Goal: Information Seeking & Learning: Find specific fact

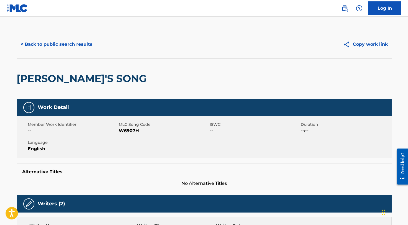
click at [66, 49] on button "< Back to public search results" at bounding box center [57, 44] width 80 height 14
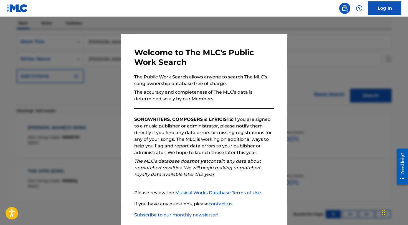
drag, startPoint x: 163, startPoint y: 26, endPoint x: 162, endPoint y: 30, distance: 3.9
click at [163, 26] on div at bounding box center [204, 129] width 408 height 225
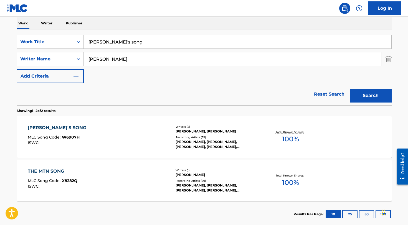
drag, startPoint x: 130, startPoint y: 35, endPoint x: 132, endPoint y: 38, distance: 3.9
click at [130, 35] on div "SearchWithCriteria800d8351-f57e-4202-a693-666780b072e2 Work Title [PERSON_NAME]…" at bounding box center [204, 67] width 375 height 76
click at [132, 40] on input "[PERSON_NAME]'s song" at bounding box center [237, 41] width 307 height 13
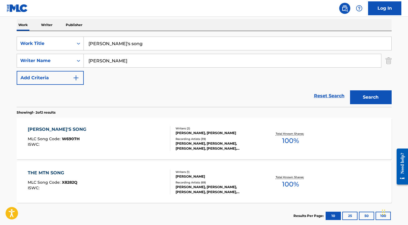
click at [132, 40] on input "[PERSON_NAME]'s song" at bounding box center [237, 43] width 307 height 13
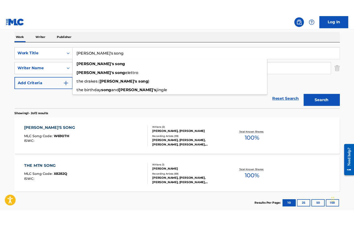
scroll to position [85, 0]
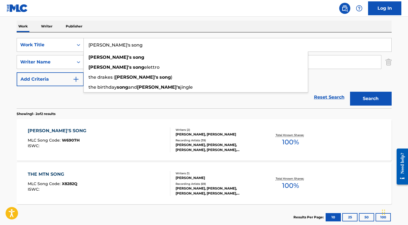
paste input "Driveway Melody"
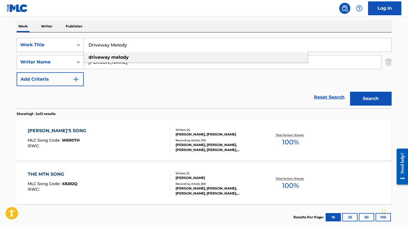
click at [139, 57] on div "driveway melody" at bounding box center [196, 57] width 224 height 10
type input "driveway melody"
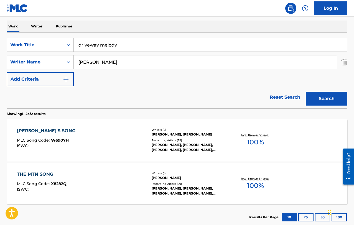
click at [328, 101] on button "Search" at bounding box center [327, 99] width 42 height 14
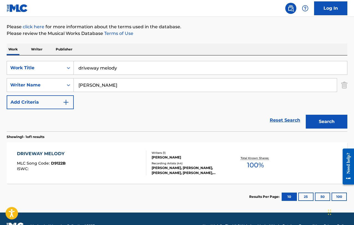
scroll to position [76, 0]
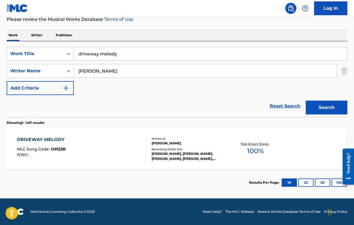
click at [56, 140] on div "DRIVEWAY MELODY" at bounding box center [42, 139] width 50 height 7
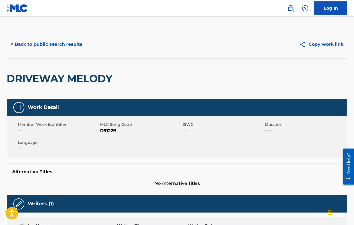
click at [60, 43] on button "< Back to public search results" at bounding box center [47, 44] width 80 height 14
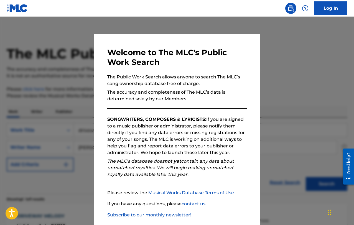
scroll to position [45, 0]
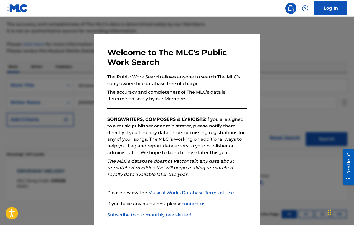
click at [72, 47] on div at bounding box center [177, 129] width 354 height 225
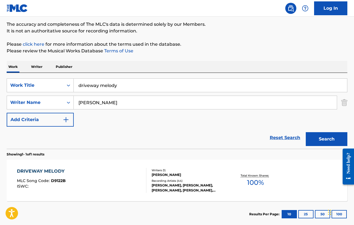
click at [123, 88] on input "driveway melody" at bounding box center [210, 85] width 273 height 13
paste input "Hoot Owl"
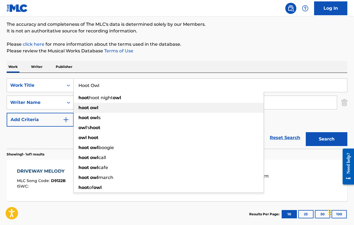
click at [119, 107] on div "hoot owl" at bounding box center [169, 108] width 190 height 10
type input "hoot owl"
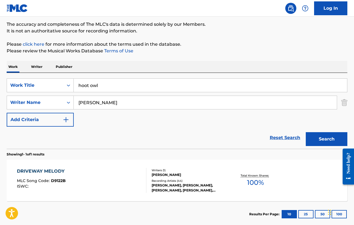
click at [330, 140] on button "Search" at bounding box center [327, 139] width 42 height 14
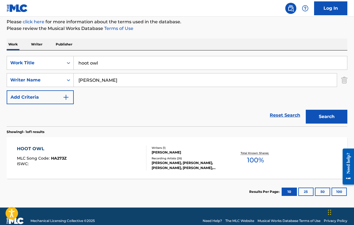
scroll to position [76, 0]
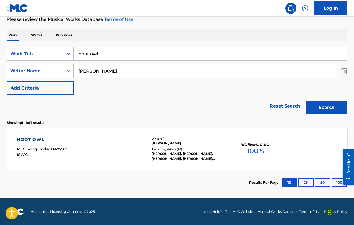
click at [103, 142] on div "HOOT OWL MLC Song Code : HA273Z ISWC :" at bounding box center [81, 148] width 129 height 25
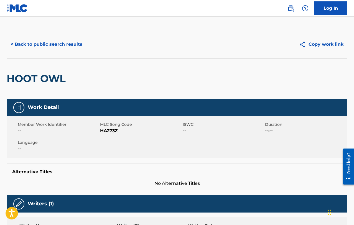
click at [51, 47] on button "< Back to public search results" at bounding box center [47, 44] width 80 height 14
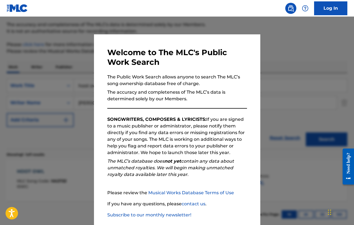
click at [68, 58] on div at bounding box center [177, 129] width 354 height 225
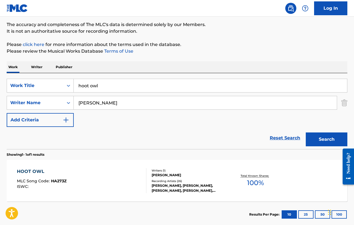
scroll to position [45, 0]
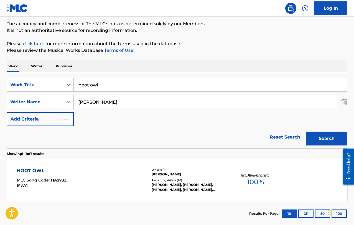
click at [124, 82] on input "hoot owl" at bounding box center [210, 84] width 273 height 13
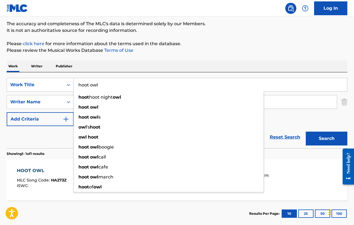
click at [124, 82] on input "hoot owl" at bounding box center [210, 84] width 273 height 13
paste input "Trouble"
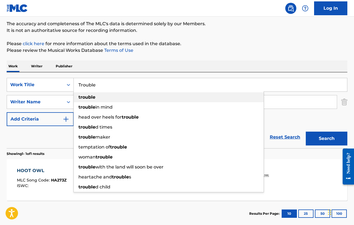
click at [96, 94] on div "trouble" at bounding box center [169, 97] width 190 height 10
type input "trouble"
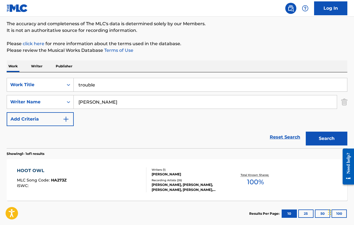
click at [328, 145] on button "Search" at bounding box center [327, 139] width 42 height 14
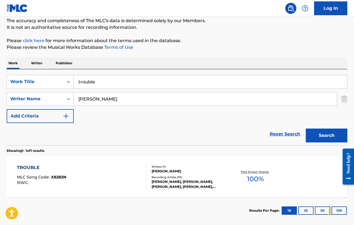
scroll to position [76, 0]
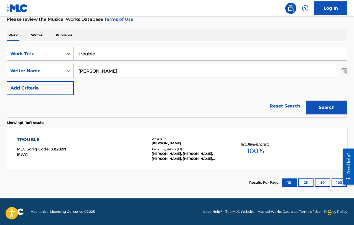
click at [62, 135] on div "TROUBLE MLC Song Code : X8282N ISWC : Writers ( 1 ) [PERSON_NAME] Recording Art…" at bounding box center [177, 149] width 341 height 42
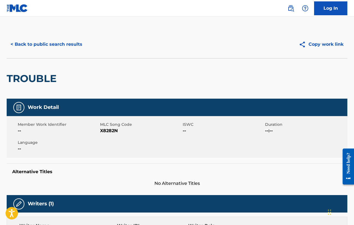
click at [29, 45] on button "< Back to public search results" at bounding box center [47, 44] width 80 height 14
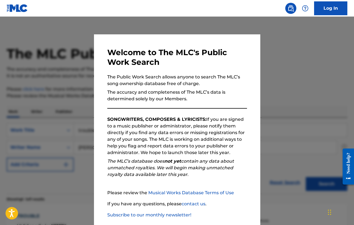
scroll to position [45, 0]
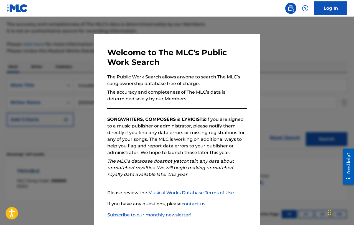
click at [60, 64] on div at bounding box center [177, 129] width 354 height 225
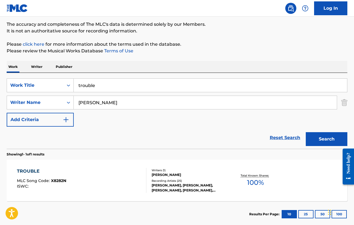
click at [119, 88] on input "trouble" at bounding box center [210, 85] width 273 height 13
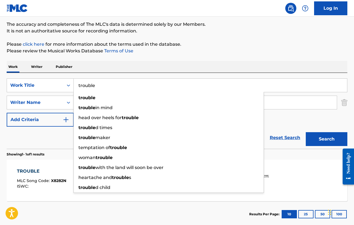
paste input "Willow"
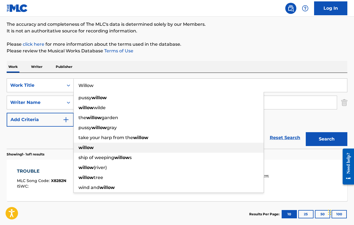
click at [125, 145] on div "willow" at bounding box center [169, 148] width 190 height 10
type input "willow"
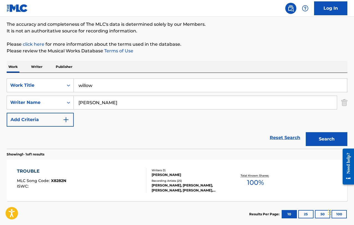
click at [329, 144] on button "Search" at bounding box center [327, 139] width 42 height 14
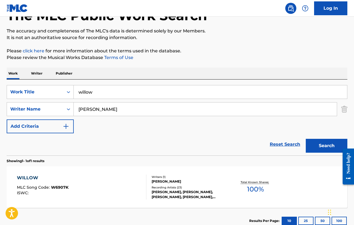
scroll to position [76, 0]
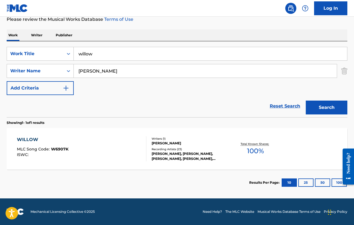
click at [115, 146] on div "WILLOW MLC Song Code : W6907K ISWC :" at bounding box center [81, 148] width 129 height 25
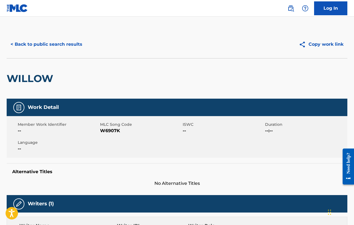
click at [33, 41] on button "< Back to public search results" at bounding box center [47, 44] width 80 height 14
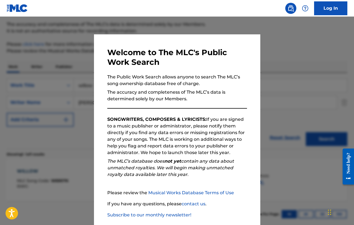
click at [72, 73] on div at bounding box center [177, 129] width 354 height 225
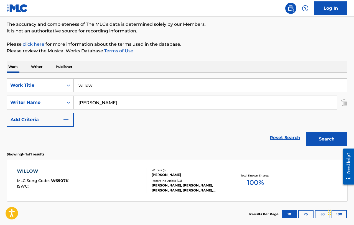
click at [111, 84] on input "willow" at bounding box center [210, 85] width 273 height 13
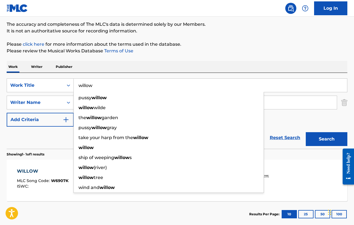
click at [111, 84] on input "willow" at bounding box center [210, 85] width 273 height 13
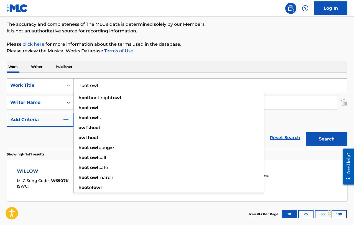
type input "hoot owl"
click at [306, 132] on button "Search" at bounding box center [327, 139] width 42 height 14
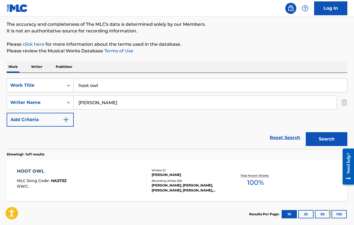
click at [58, 167] on div "HOOT OWL MLC Song Code : HA273Z ISWC : Writers ( 1 ) [PERSON_NAME] Recording Ar…" at bounding box center [177, 181] width 341 height 42
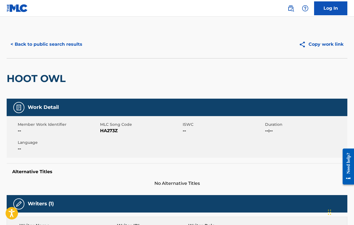
click at [41, 47] on button "< Back to public search results" at bounding box center [47, 44] width 80 height 14
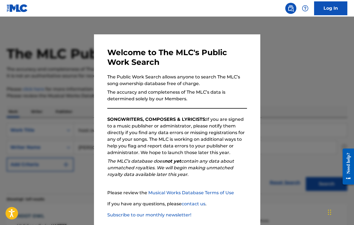
scroll to position [45, 0]
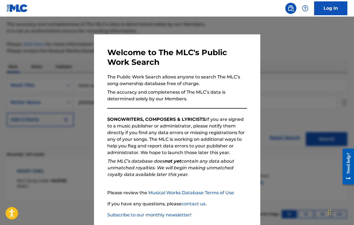
click at [80, 123] on div at bounding box center [177, 129] width 354 height 225
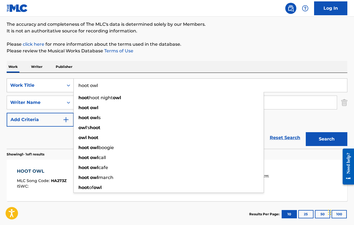
drag, startPoint x: 101, startPoint y: 86, endPoint x: 73, endPoint y: 85, distance: 28.0
click at [73, 85] on div "SearchWithCriteria800d8351-f57e-4202-a693-666780b072e2 Work Title hoot owl hoot…" at bounding box center [177, 85] width 341 height 14
paste input "Aibohphobia"
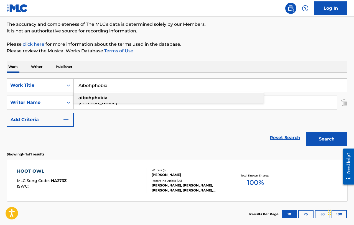
click at [150, 98] on div "aibohphobia" at bounding box center [169, 98] width 190 height 10
type input "aibohphobia"
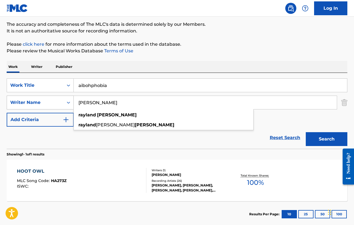
drag, startPoint x: 133, startPoint y: 106, endPoint x: 73, endPoint y: 101, distance: 60.8
click at [73, 101] on div "SearchWithCriteria662818f3-3d52-4a6d-bccc-5e1401e34b7c Writer Name [PERSON_NAME…" at bounding box center [177, 103] width 341 height 14
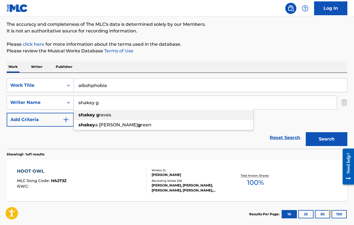
click at [79, 113] on strong "shakey" at bounding box center [86, 114] width 17 height 5
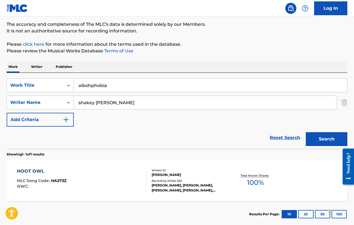
click at [334, 143] on button "Search" at bounding box center [327, 139] width 42 height 14
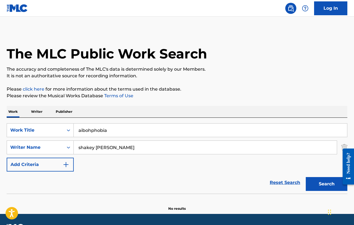
scroll to position [16, 0]
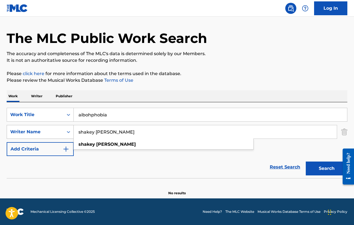
drag, startPoint x: 145, startPoint y: 134, endPoint x: 67, endPoint y: 133, distance: 78.2
click at [67, 133] on div "SearchWithCriteria662818f3-3d52-4a6d-bccc-5e1401e34b7c Writer Name shakey [PERS…" at bounding box center [177, 132] width 341 height 14
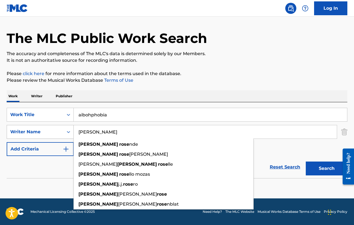
scroll to position [15, 0]
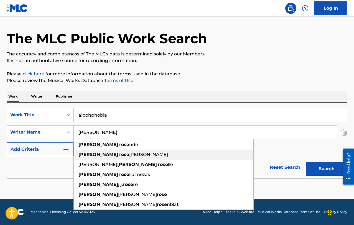
click at [92, 155] on strong "[PERSON_NAME]" at bounding box center [98, 154] width 40 height 5
type input "[PERSON_NAME]"
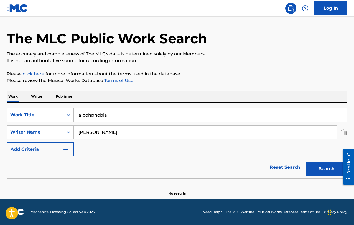
click at [316, 168] on button "Search" at bounding box center [327, 169] width 42 height 14
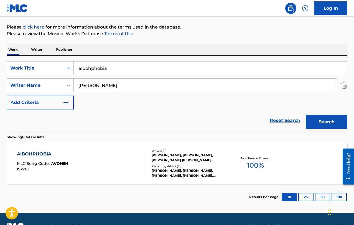
scroll to position [69, 0]
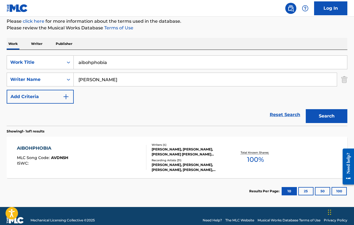
click at [118, 166] on div "AIBOHPHOBIA MLC Song Code : AVDN5H ISWC :" at bounding box center [81, 157] width 129 height 25
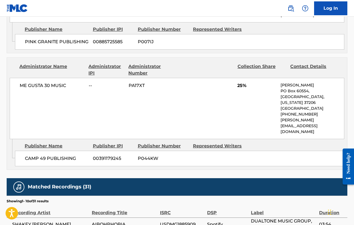
scroll to position [595, 0]
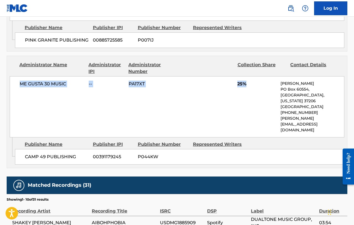
drag, startPoint x: 16, startPoint y: 63, endPoint x: 259, endPoint y: 67, distance: 242.5
click at [259, 76] on div "ME GUSTA 30 MUSIC -- PA17XT 25% [PERSON_NAME] [GEOGRAPHIC_DATA][US_STATE] [GEOG…" at bounding box center [177, 106] width 334 height 61
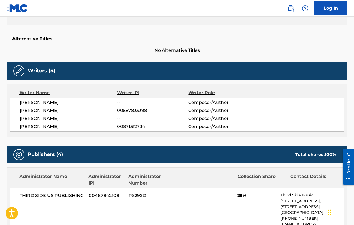
scroll to position [132, 0]
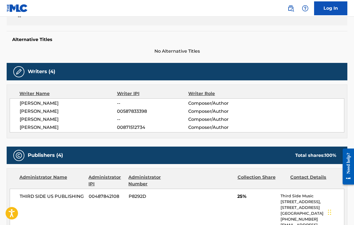
drag, startPoint x: 18, startPoint y: 101, endPoint x: 109, endPoint y: 130, distance: 96.1
click at [109, 130] on div "[PERSON_NAME] -- Composer/Author [PERSON_NAME] 00587833398 Composer/Author [PER…" at bounding box center [177, 115] width 334 height 34
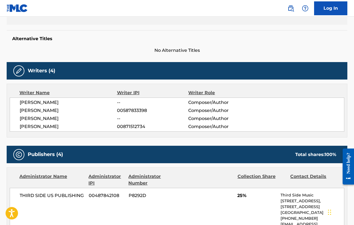
copy div "[PERSON_NAME] -- Composer/Author [PERSON_NAME] 00587833398 Composer/Author [PER…"
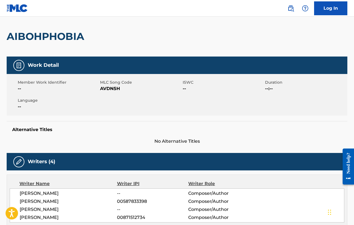
scroll to position [0, 0]
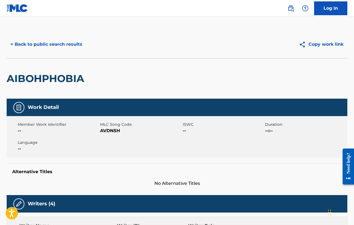
click at [44, 44] on button "< Back to public search results" at bounding box center [47, 44] width 80 height 14
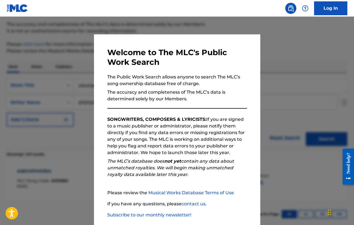
click at [58, 60] on div at bounding box center [177, 129] width 354 height 225
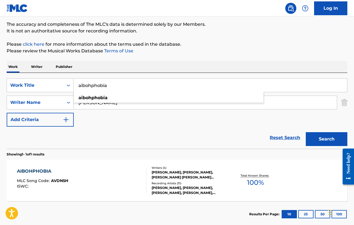
drag, startPoint x: 122, startPoint y: 84, endPoint x: 75, endPoint y: 81, distance: 46.9
click at [75, 81] on input "aibohphobia" at bounding box center [210, 85] width 273 height 13
paste input "Always On My Mind"
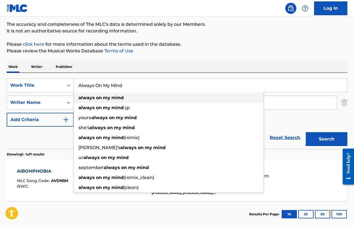
click at [79, 95] on div "always on my mind" at bounding box center [169, 98] width 190 height 10
type input "always on my mind"
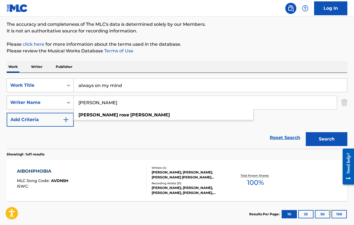
drag, startPoint x: 138, startPoint y: 103, endPoint x: 73, endPoint y: 104, distance: 65.1
click at [73, 104] on div "SearchWithCriteria662818f3-3d52-4a6d-bccc-5e1401e34b7c Writer Name [PERSON_NAME…" at bounding box center [177, 103] width 341 height 14
paste input "[PERSON_NAME]"
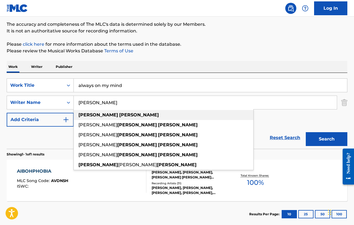
click at [116, 116] on div "[PERSON_NAME]" at bounding box center [164, 115] width 180 height 10
type input "[PERSON_NAME]"
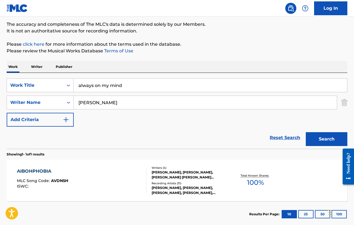
click at [321, 137] on button "Search" at bounding box center [327, 139] width 42 height 14
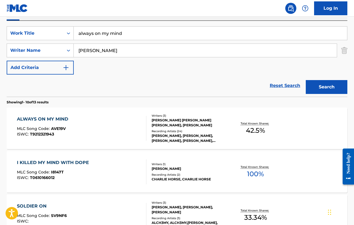
scroll to position [99, 0]
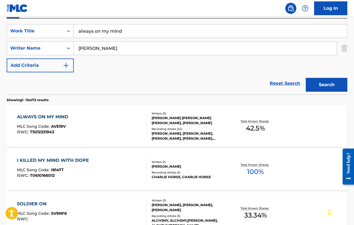
click at [116, 112] on div "ALWAYS ON MY MIND MLC Song Code : AVE19V ISWC : T9212321943 Writers ( 3 ) [PERS…" at bounding box center [177, 126] width 341 height 42
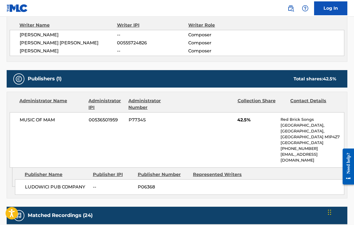
scroll to position [199, 0]
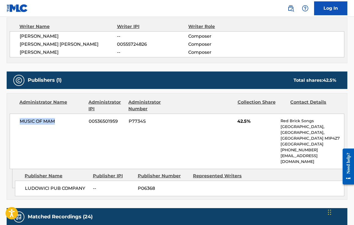
drag, startPoint x: 16, startPoint y: 119, endPoint x: 81, endPoint y: 124, distance: 65.0
click at [81, 124] on div "MUSIC OF MAM 00536501959 P7734S 42.5% Red Brick Songs [GEOGRAPHIC_DATA] [PHONE_…" at bounding box center [177, 141] width 334 height 55
copy span "MUSIC OF MAM"
drag, startPoint x: 25, startPoint y: 182, endPoint x: 93, endPoint y: 181, distance: 68.2
click at [93, 181] on div "LUDOWICI PUB COMPANY -- P06368" at bounding box center [179, 189] width 329 height 16
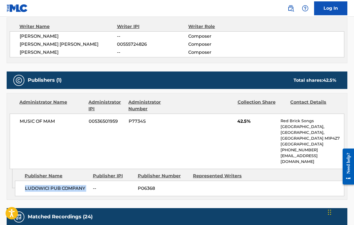
copy div "LUDOWICI PUB COMPANY"
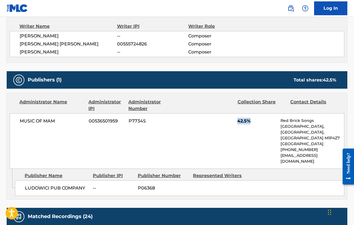
drag, startPoint x: 252, startPoint y: 122, endPoint x: 236, endPoint y: 122, distance: 15.8
click at [236, 122] on div "MUSIC OF MAM 00536501959 P7734S 42.5% Red Brick Songs [GEOGRAPHIC_DATA] [PHONE_…" at bounding box center [177, 140] width 334 height 55
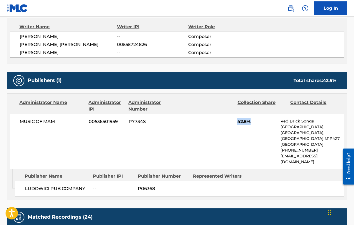
copy span "42.5%"
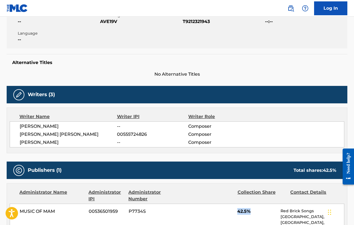
scroll to position [0, 0]
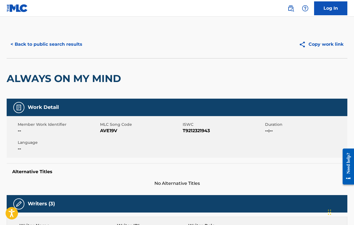
click at [46, 47] on button "< Back to public search results" at bounding box center [47, 44] width 80 height 14
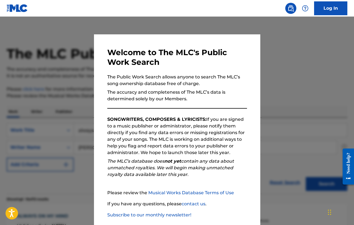
scroll to position [99, 0]
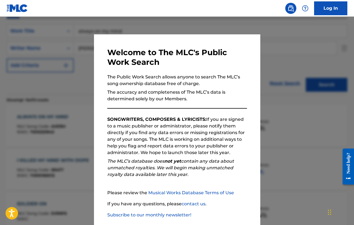
click at [65, 77] on div at bounding box center [177, 129] width 354 height 225
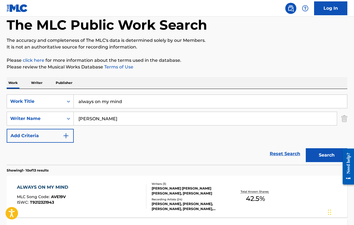
scroll to position [27, 0]
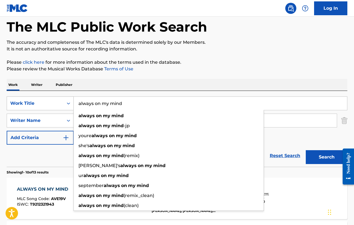
drag, startPoint x: 150, startPoint y: 106, endPoint x: 67, endPoint y: 98, distance: 83.6
click at [67, 98] on div "SearchWithCriteria800d8351-f57e-4202-a693-666780b072e2 Work Title always on my …" at bounding box center [177, 103] width 341 height 14
paste input "Birdy Blue"
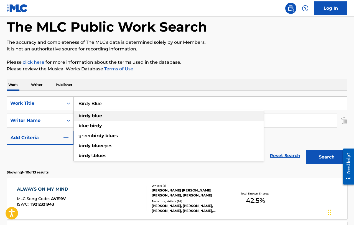
click at [117, 114] on div "birdy blue" at bounding box center [169, 116] width 190 height 10
type input "birdy blue"
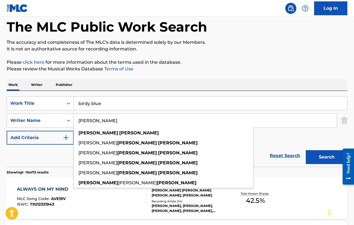
drag, startPoint x: 119, startPoint y: 118, endPoint x: 76, endPoint y: 119, distance: 43.8
click at [76, 119] on input "[PERSON_NAME]" at bounding box center [205, 120] width 263 height 13
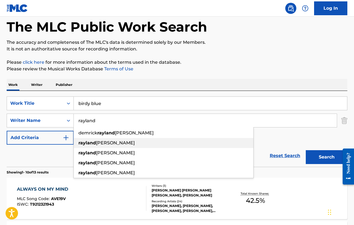
click at [94, 143] on strong "rayland" at bounding box center [86, 142] width 17 height 5
type input "[PERSON_NAME]"
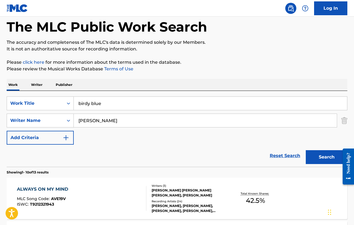
click at [321, 153] on button "Search" at bounding box center [327, 157] width 42 height 14
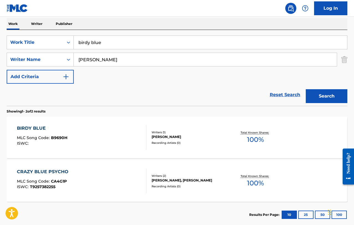
scroll to position [93, 0]
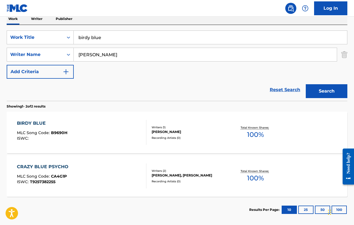
click at [85, 130] on div "BIRDY BLUE MLC Song Code : B9690H ISWC :" at bounding box center [81, 132] width 129 height 25
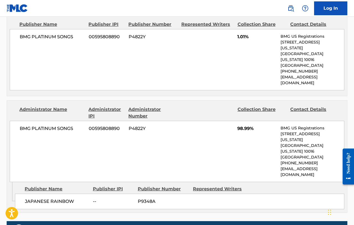
scroll to position [265, 0]
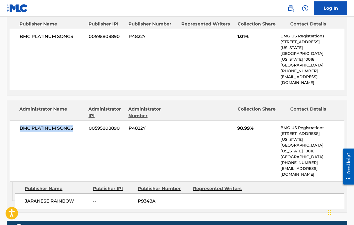
drag, startPoint x: 19, startPoint y: 109, endPoint x: 75, endPoint y: 133, distance: 61.0
click at [75, 133] on div "BMG PLATINUM SONGS 00595808890 P4822Y 98.99% BMG US Registrations [STREET_ADDRE…" at bounding box center [177, 151] width 334 height 61
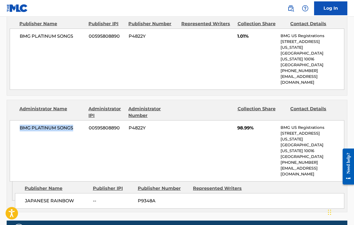
copy span "BMG PLATINUM SONGS"
drag, startPoint x: 76, startPoint y: 165, endPoint x: 15, endPoint y: 167, distance: 61.0
click at [15, 193] on div "JAPANESE RAINBOW -- P9348A" at bounding box center [179, 201] width 329 height 16
copy span "JAPANESE RAINBOW"
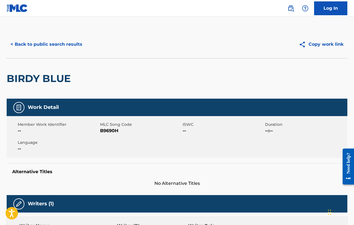
click at [48, 43] on button "< Back to public search results" at bounding box center [47, 44] width 80 height 14
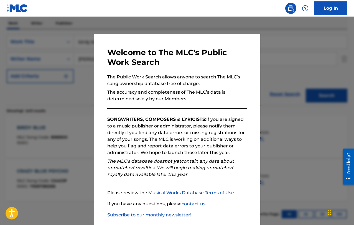
scroll to position [29, 0]
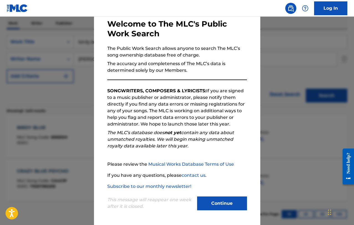
click at [213, 200] on button "Continue" at bounding box center [222, 203] width 50 height 14
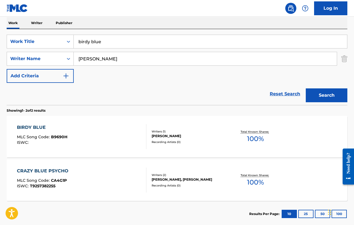
scroll to position [88, 0]
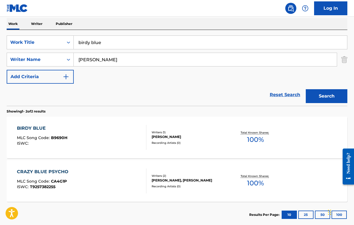
click at [67, 170] on div "CRAZY BLUE PSYCHO" at bounding box center [44, 171] width 54 height 7
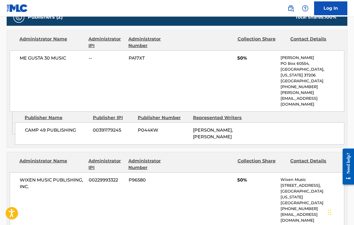
scroll to position [255, 0]
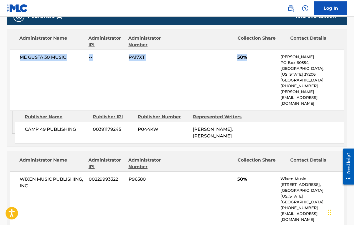
copy div "ME GUSTA 30 MUSIC -- PA17XT 50%"
drag, startPoint x: 19, startPoint y: 55, endPoint x: 249, endPoint y: 65, distance: 229.9
click at [249, 65] on div "ME GUSTA 30 MUSIC -- PA17XT 50% [PERSON_NAME] [GEOGRAPHIC_DATA][US_STATE] [GEOG…" at bounding box center [177, 80] width 334 height 61
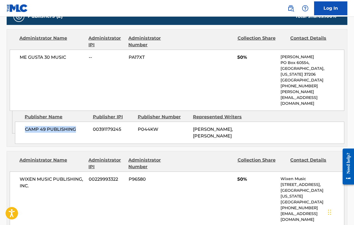
drag, startPoint x: 77, startPoint y: 117, endPoint x: 23, endPoint y: 118, distance: 53.5
click at [23, 122] on div "CAMP 49 PUBLISHING 00391179245 P044KW [PERSON_NAME], [PERSON_NAME]" at bounding box center [179, 133] width 329 height 22
copy span "CAMP 49 PUBLISHING"
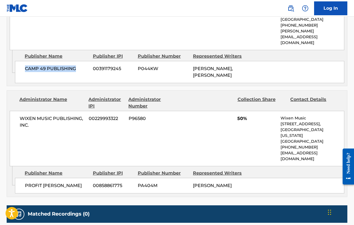
scroll to position [322, 0]
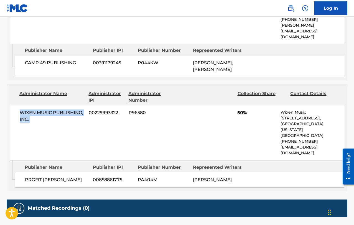
drag, startPoint x: 16, startPoint y: 99, endPoint x: 87, endPoint y: 103, distance: 71.8
click at [87, 105] on div "WIXEN MUSIC PUBLISHING, INC. 00229993322 P96580 50% Wixen Music [STREET_ADDRESS…" at bounding box center [177, 132] width 334 height 55
copy div "WIXEN MUSIC PUBLISHING, INC."
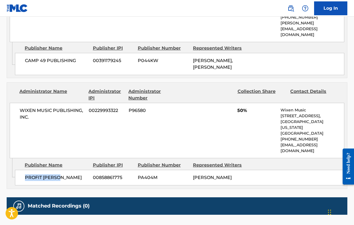
drag, startPoint x: 23, startPoint y: 153, endPoint x: 70, endPoint y: 158, distance: 46.8
click at [70, 170] on div "PROFIT [PERSON_NAME] 00858861775 PA404M [PERSON_NAME]" at bounding box center [179, 178] width 329 height 16
copy span "PROFIT [PERSON_NAME]"
drag, startPoint x: 234, startPoint y: 98, endPoint x: 277, endPoint y: 99, distance: 43.2
click at [277, 103] on div "WIXEN MUSIC PUBLISHING, INC. 00229993322 P96580 50% Wixen Music [STREET_ADDRESS…" at bounding box center [177, 130] width 334 height 55
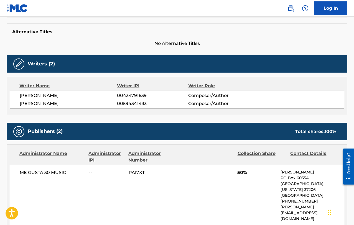
scroll to position [0, 0]
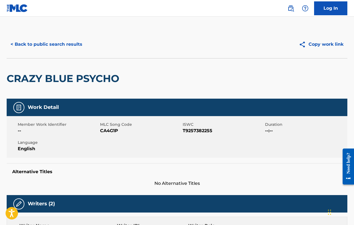
click at [28, 39] on button "< Back to public search results" at bounding box center [47, 44] width 80 height 14
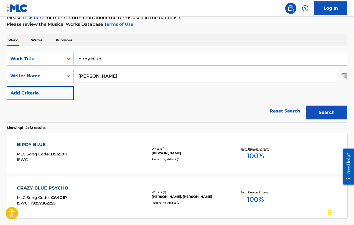
scroll to position [72, 0]
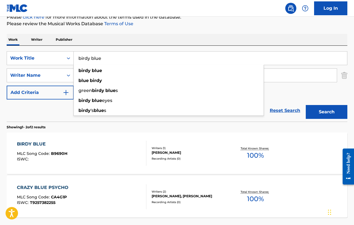
drag, startPoint x: 109, startPoint y: 58, endPoint x: 76, endPoint y: 59, distance: 32.7
click at [76, 59] on input "birdy blue" at bounding box center [210, 58] width 273 height 13
paste input "Bonny and M"
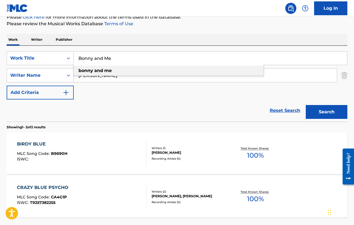
click at [137, 67] on div "bonny and me" at bounding box center [169, 71] width 190 height 10
type input "bonny and me"
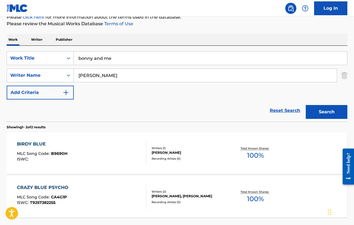
click at [328, 108] on button "Search" at bounding box center [327, 112] width 42 height 14
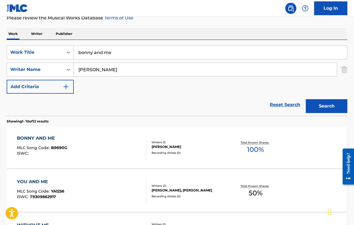
scroll to position [81, 0]
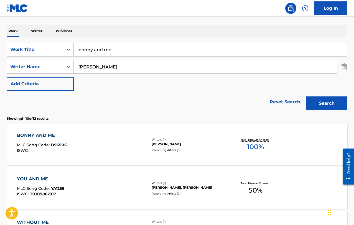
click at [66, 134] on div "BONNY AND ME MLC Song Code : B9690G ISWC :" at bounding box center [81, 144] width 129 height 25
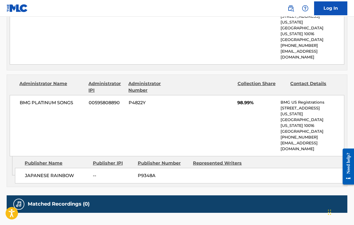
scroll to position [296, 0]
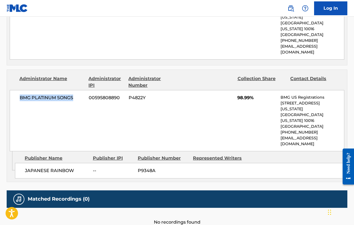
drag, startPoint x: 18, startPoint y: 78, endPoint x: 78, endPoint y: 79, distance: 60.1
click at [78, 90] on div "BMG PLATINUM SONGS 00595808890 P4822Y 98.99% BMG US Registrations [STREET_ADDRE…" at bounding box center [177, 120] width 334 height 61
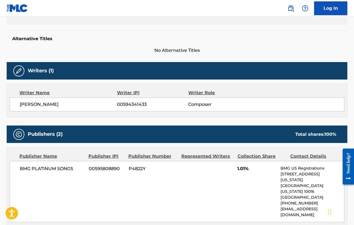
scroll to position [0, 0]
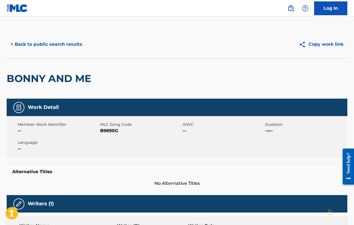
click at [40, 42] on button "< Back to public search results" at bounding box center [47, 44] width 80 height 14
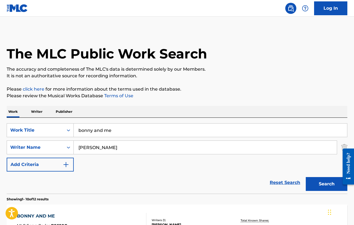
scroll to position [81, 0]
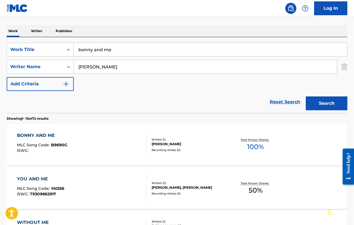
drag, startPoint x: 121, startPoint y: 50, endPoint x: 75, endPoint y: 48, distance: 45.8
click at [75, 48] on input "bonny and me" at bounding box center [210, 49] width 273 height 13
paste input "Climb on the Cross"
type input "Climb on the Cross"
click at [124, 78] on div "SearchWithCriteria800d8351-f57e-4202-a693-666780b072e2 Work Title Climb on the …" at bounding box center [177, 67] width 341 height 48
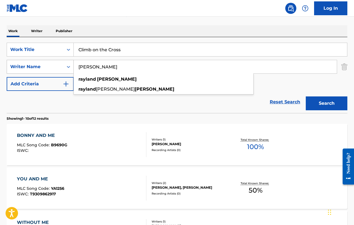
drag, startPoint x: 114, startPoint y: 64, endPoint x: 73, endPoint y: 67, distance: 41.4
click at [73, 67] on div "SearchWithCriteria662818f3-3d52-4a6d-bccc-5e1401e34b7c Writer Name [PERSON_NAME…" at bounding box center [177, 67] width 341 height 14
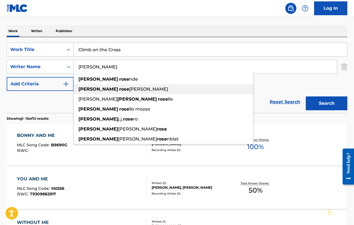
click at [88, 88] on strong "[PERSON_NAME]" at bounding box center [98, 88] width 40 height 5
type input "[PERSON_NAME]"
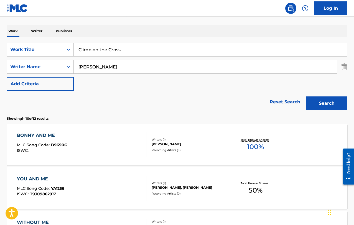
click at [311, 105] on button "Search" at bounding box center [327, 103] width 42 height 14
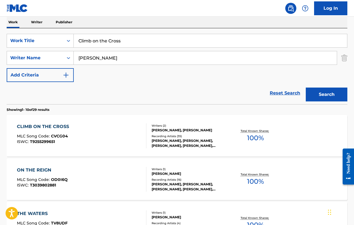
scroll to position [91, 0]
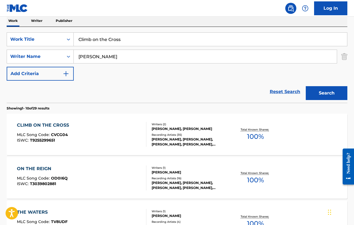
click at [84, 126] on div "CLIMB ON THE CROSS MLC Song Code : CVCG04 ISWC : T9255299651" at bounding box center [81, 134] width 129 height 25
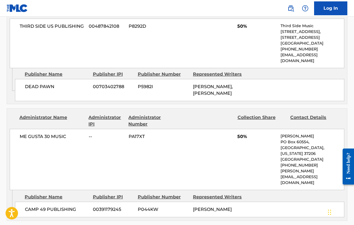
scroll to position [287, 0]
drag, startPoint x: 18, startPoint y: 142, endPoint x: 74, endPoint y: 141, distance: 56.3
click at [74, 141] on div "ME GUSTA 30 MUSIC -- PA17XT 50% [PERSON_NAME] [GEOGRAPHIC_DATA][US_STATE] [GEOG…" at bounding box center [177, 159] width 334 height 61
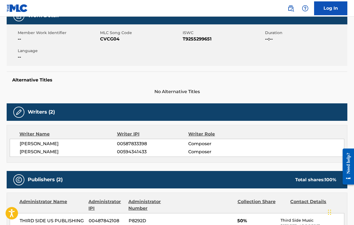
scroll to position [0, 0]
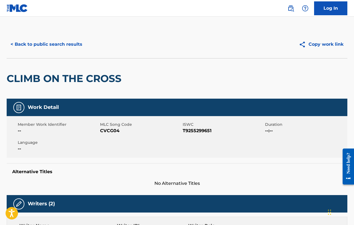
click at [40, 40] on button "< Back to public search results" at bounding box center [47, 44] width 80 height 14
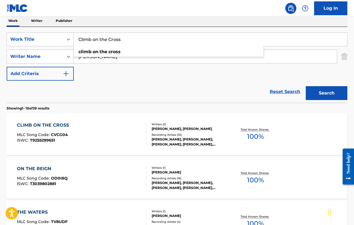
drag, startPoint x: 146, startPoint y: 41, endPoint x: 79, endPoint y: 39, distance: 66.8
click at [79, 39] on input "Climb on the Cross" at bounding box center [210, 39] width 273 height 13
paste input "ops and Robber"
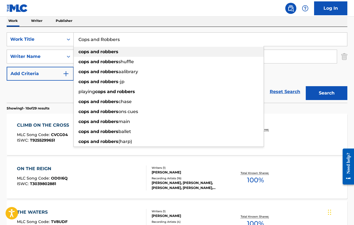
click at [147, 48] on div "cops and robbers" at bounding box center [169, 52] width 190 height 10
type input "cops and robbers"
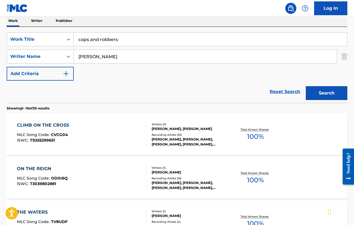
click at [321, 90] on button "Search" at bounding box center [327, 93] width 42 height 14
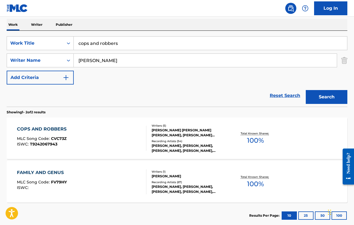
scroll to position [97, 0]
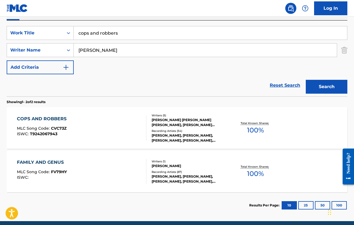
click at [88, 129] on div "COPS AND ROBBERS MLC Song Code : CVC73Z ISWC : T9242067943" at bounding box center [81, 128] width 129 height 25
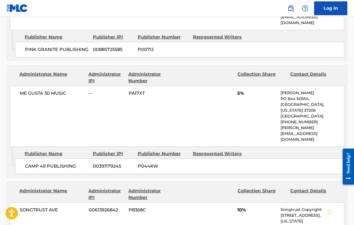
scroll to position [592, 0]
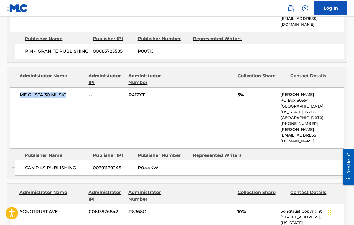
drag, startPoint x: 17, startPoint y: 76, endPoint x: 75, endPoint y: 75, distance: 57.9
click at [75, 87] on div "ME GUSTA 30 MUSIC -- PA17XT 5% [PERSON_NAME] [GEOGRAPHIC_DATA][US_STATE] [GEOGR…" at bounding box center [177, 117] width 334 height 61
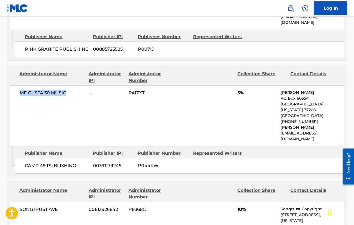
scroll to position [594, 0]
